Goal: Information Seeking & Learning: Learn about a topic

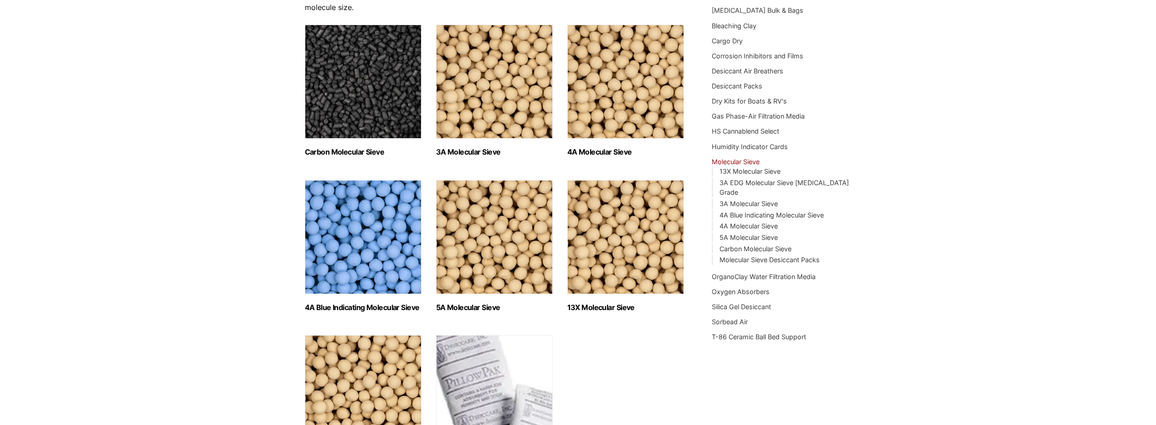
scroll to position [137, 0]
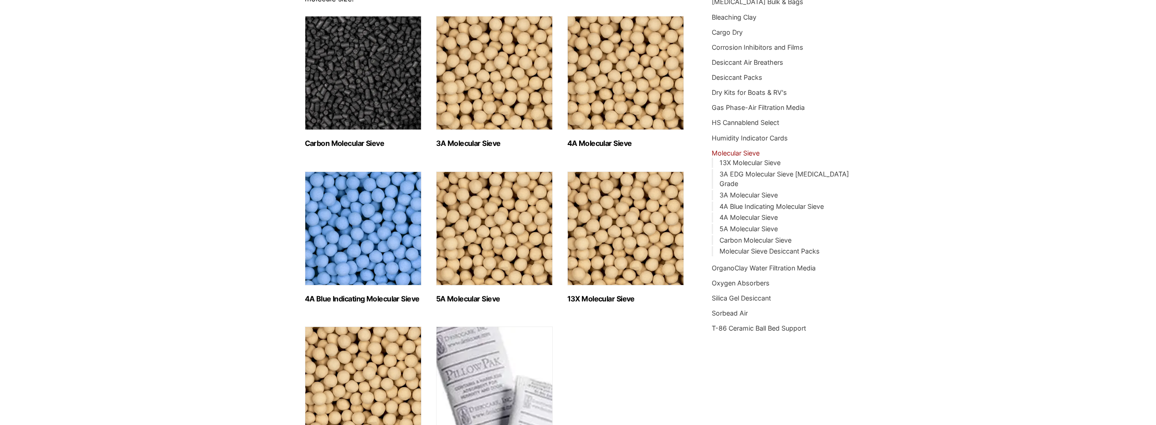
click at [379, 245] on img "Visit product category 4A Blue Indicating Molecular Sieve" at bounding box center [363, 228] width 117 height 114
click at [599, 86] on img "Visit product category 4A Molecular Sieve" at bounding box center [625, 73] width 117 height 114
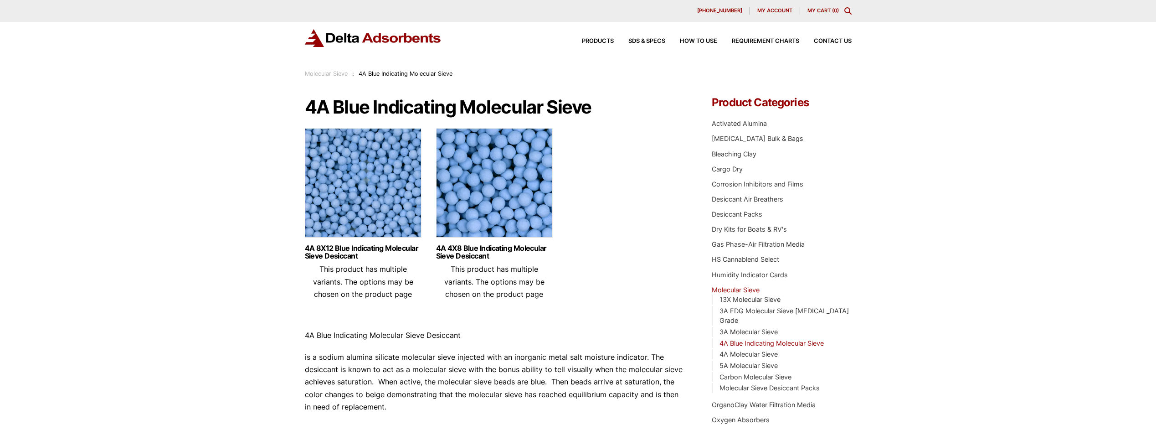
click at [345, 171] on img at bounding box center [363, 185] width 117 height 114
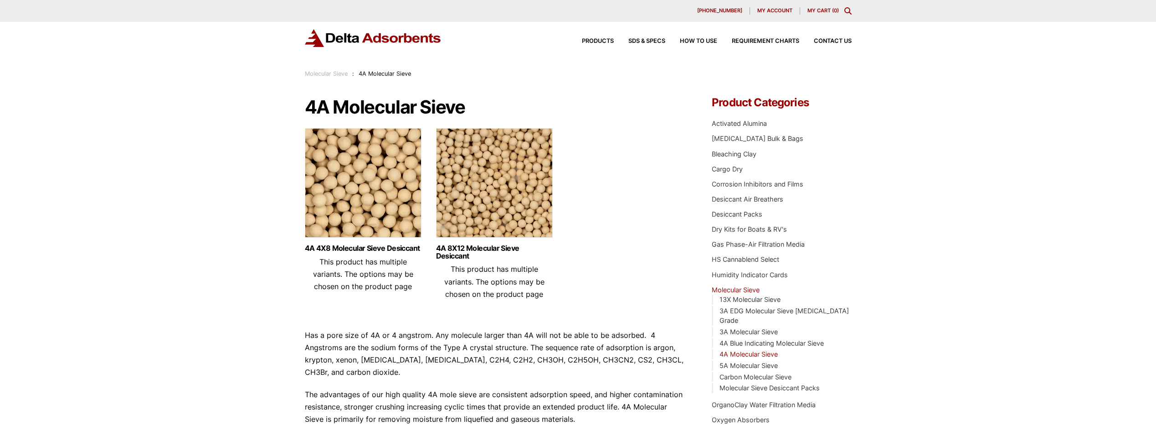
click at [474, 181] on img at bounding box center [494, 185] width 117 height 114
